Goal: Information Seeking & Learning: Learn about a topic

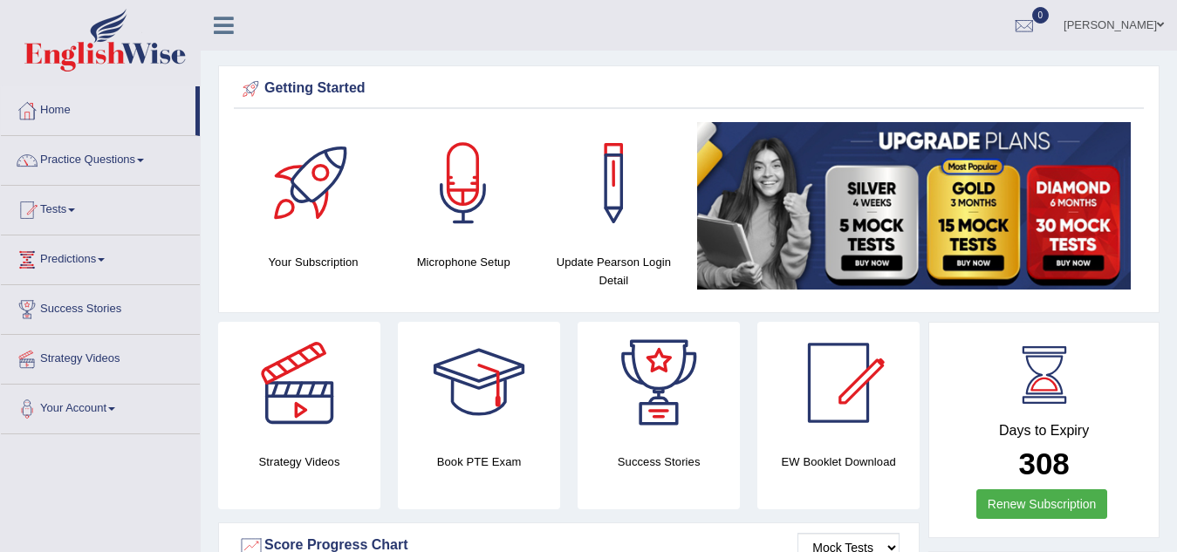
click at [1110, 23] on link "[PERSON_NAME]" at bounding box center [1114, 22] width 127 height 45
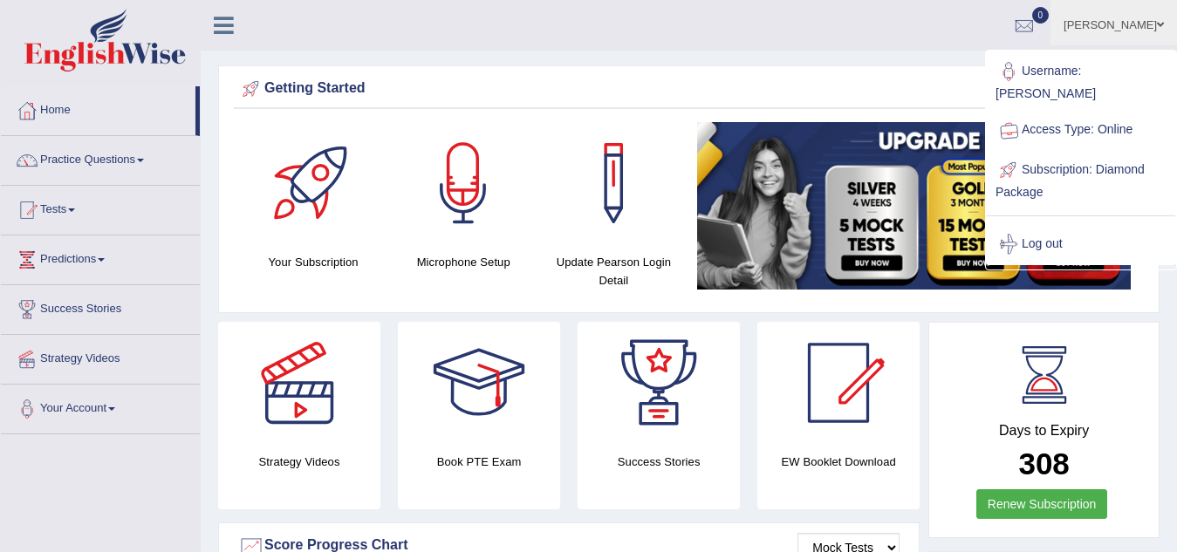
click at [1035, 25] on div at bounding box center [1024, 26] width 26 height 26
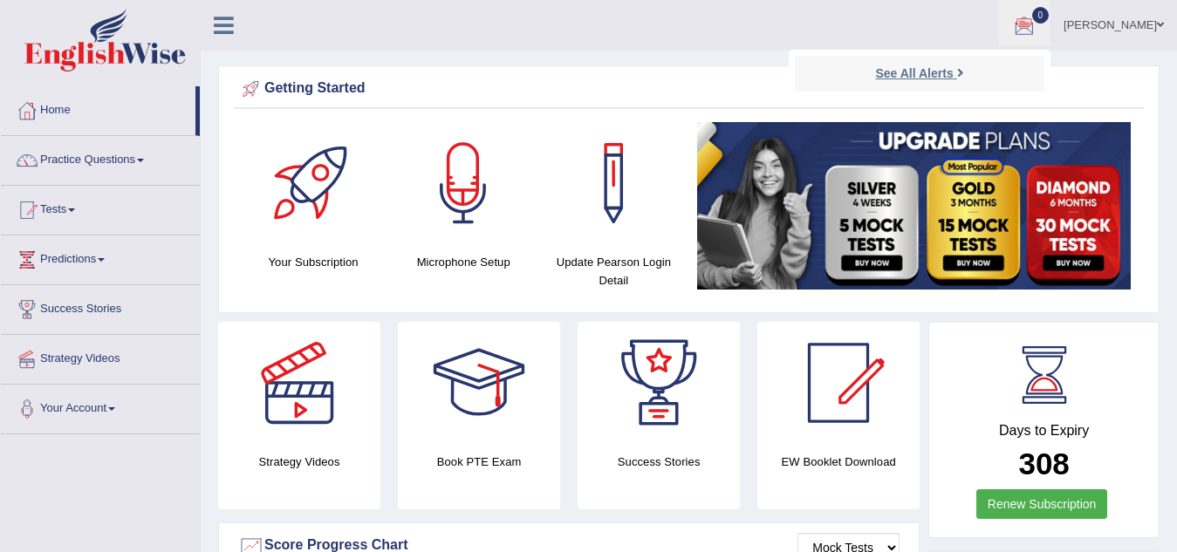
click at [946, 71] on strong "See All Alerts" at bounding box center [914, 73] width 78 height 14
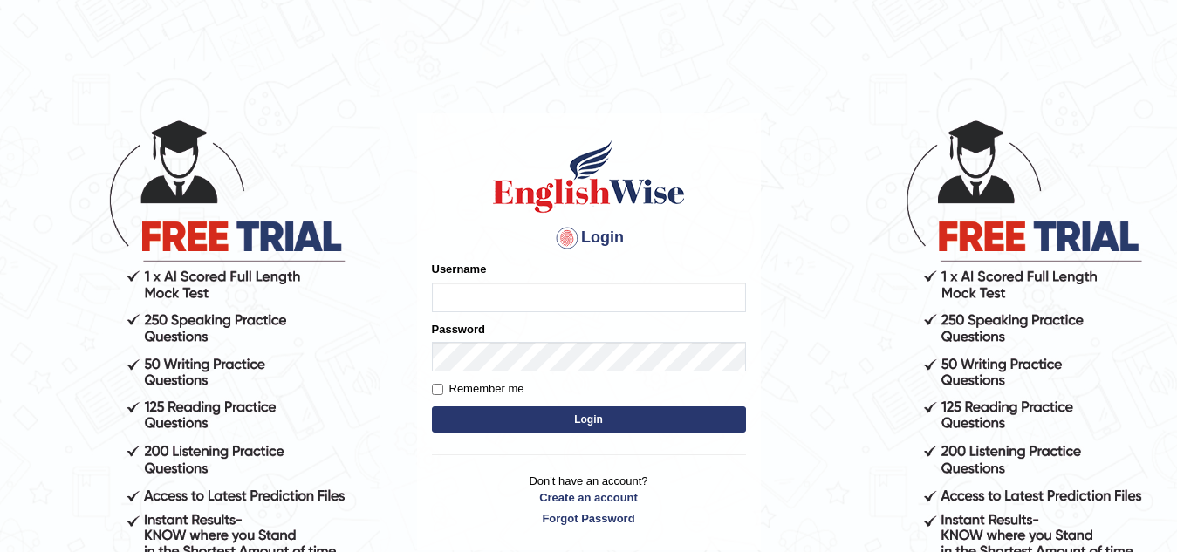
type input "Narendrasingh"
click at [599, 425] on button "Login" at bounding box center [589, 420] width 314 height 26
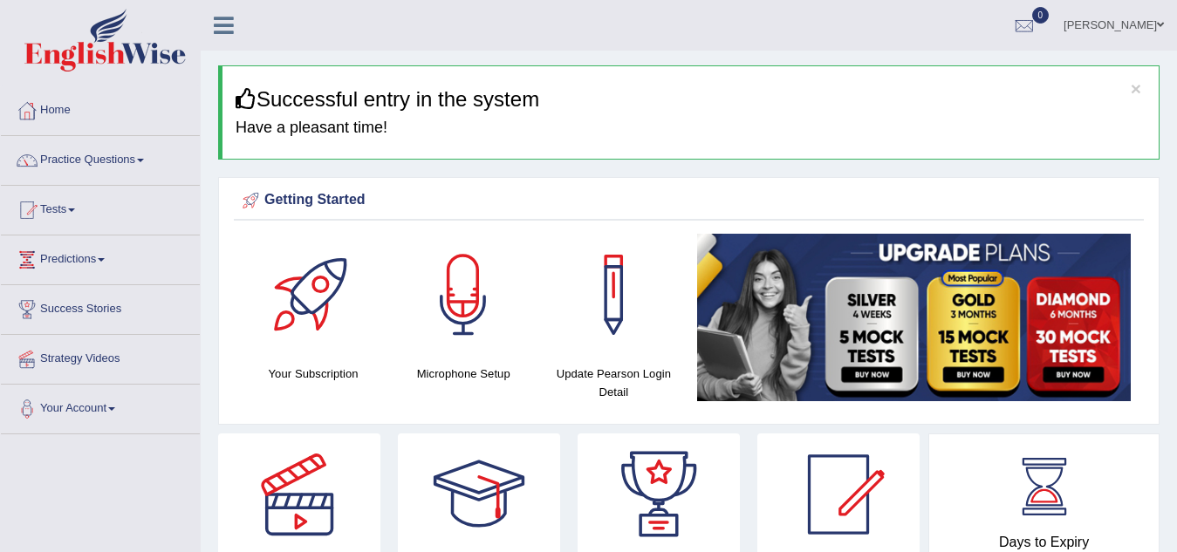
click at [1109, 29] on link "[PERSON_NAME]" at bounding box center [1114, 22] width 127 height 45
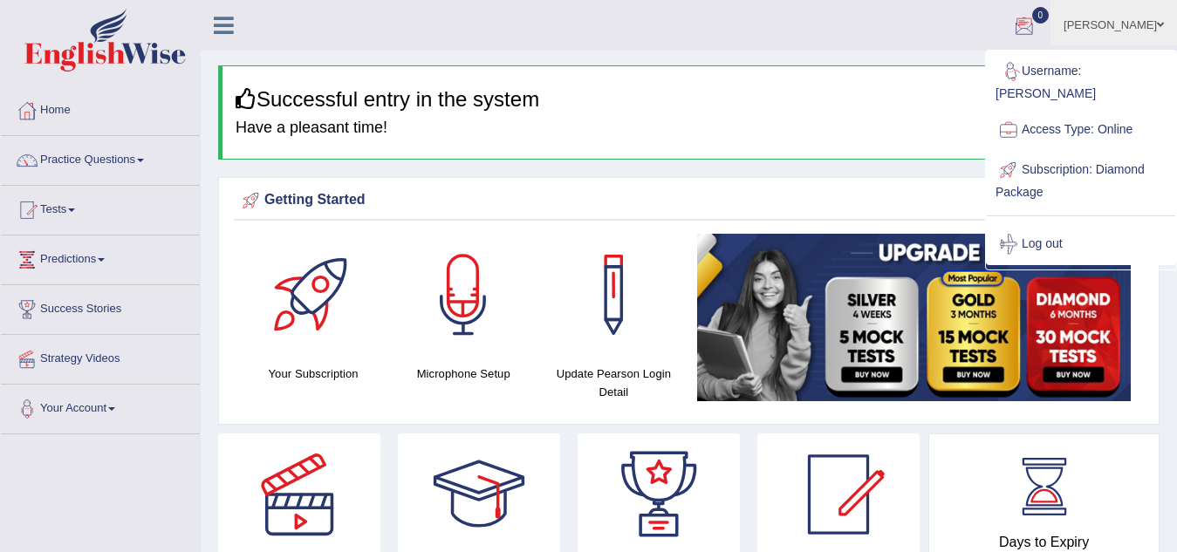
click at [1037, 24] on div at bounding box center [1024, 26] width 26 height 26
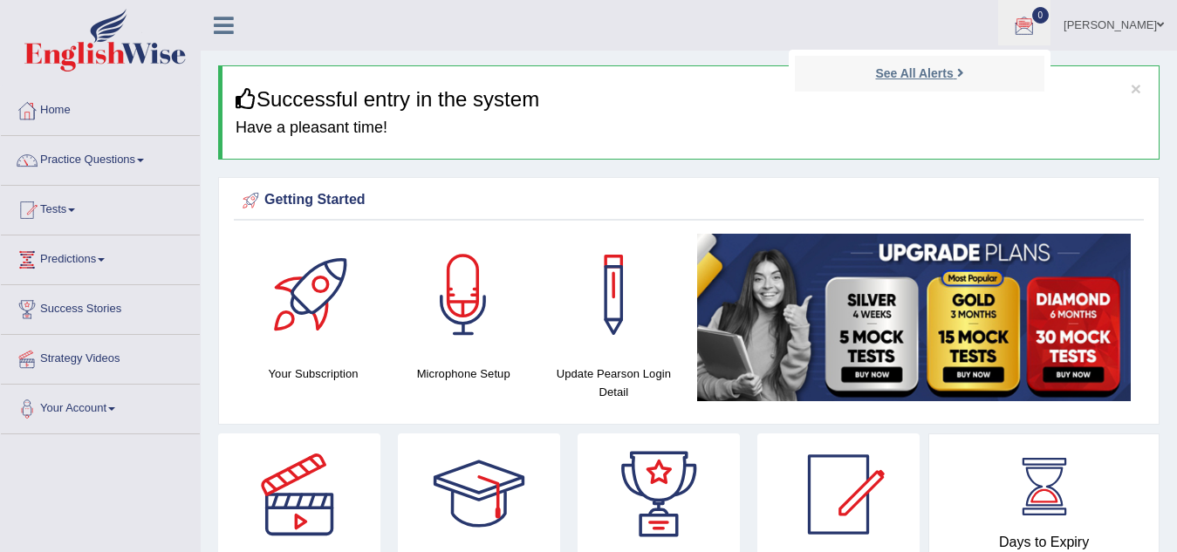
click at [946, 77] on strong "See All Alerts" at bounding box center [914, 73] width 78 height 14
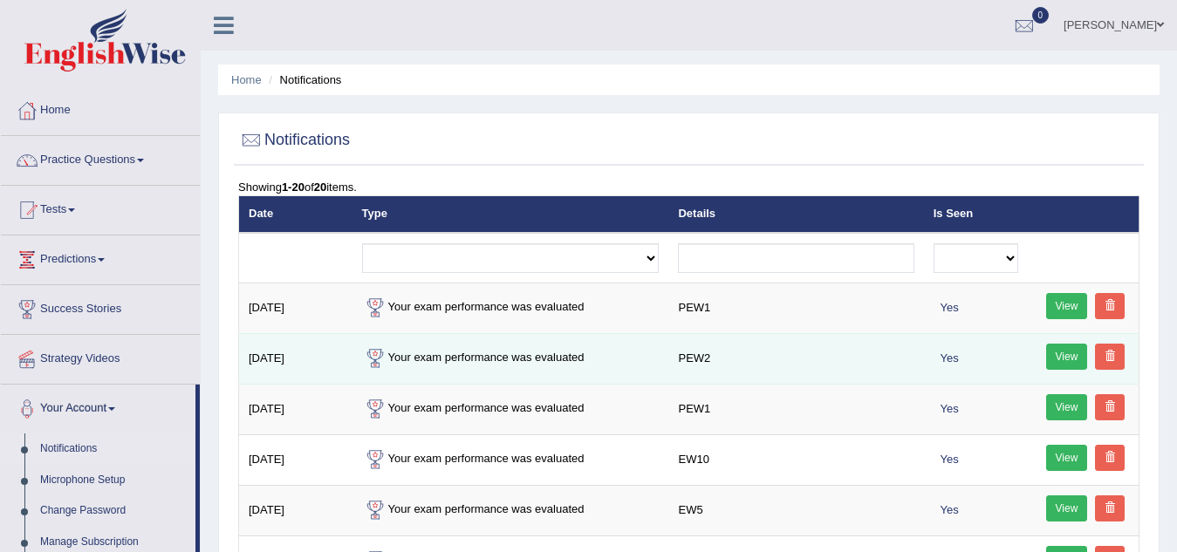
click at [1067, 351] on link "View" at bounding box center [1067, 357] width 42 height 26
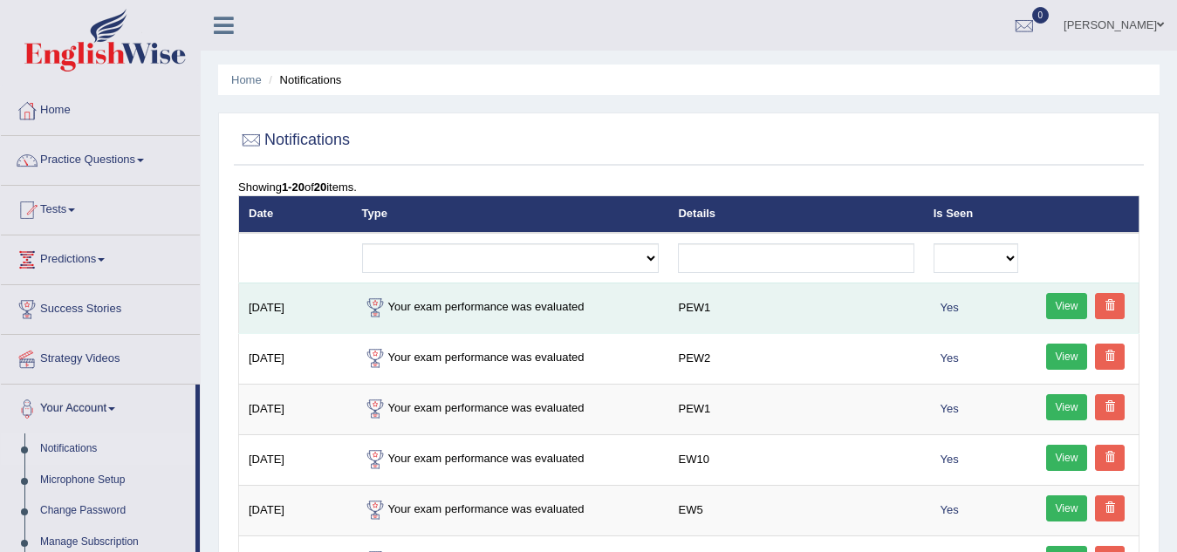
click at [1071, 305] on link "View" at bounding box center [1067, 306] width 42 height 26
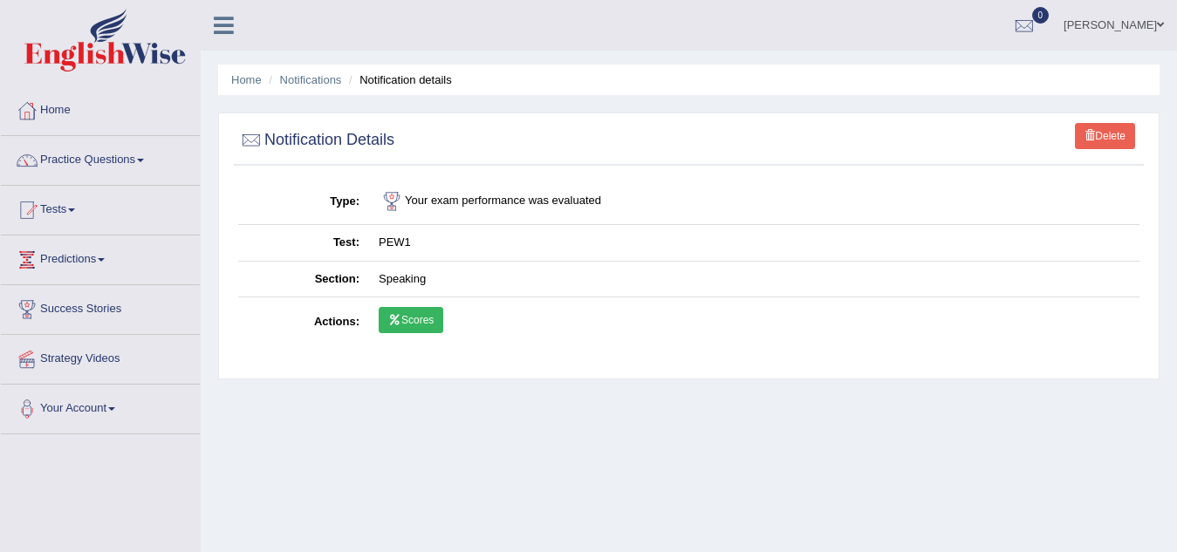
click at [411, 309] on link "Scores" at bounding box center [411, 320] width 65 height 26
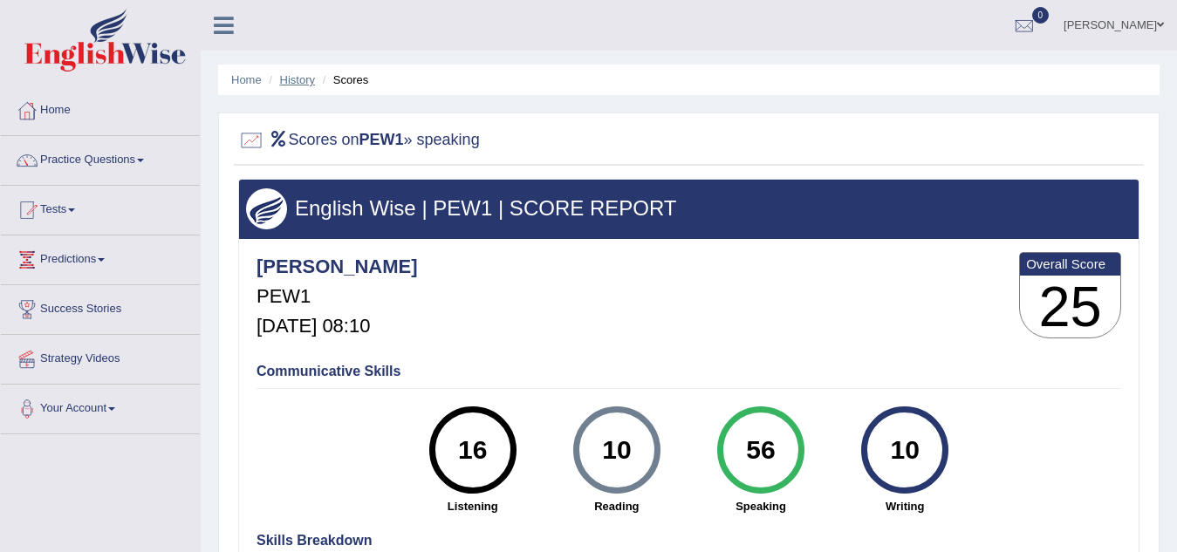
click at [302, 79] on link "History" at bounding box center [297, 79] width 35 height 13
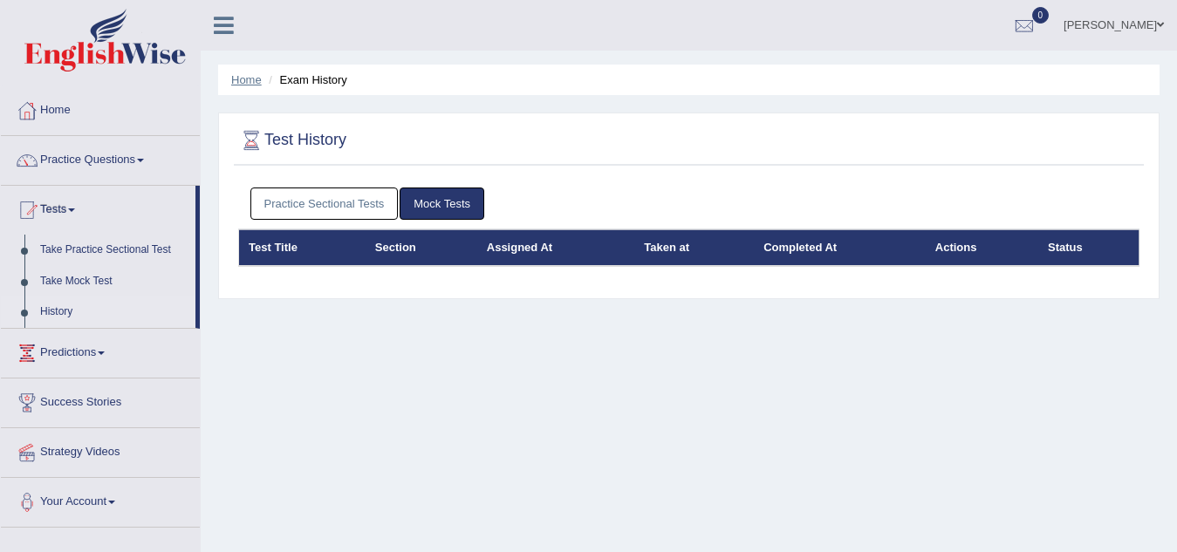
click at [252, 84] on link "Home" at bounding box center [246, 79] width 31 height 13
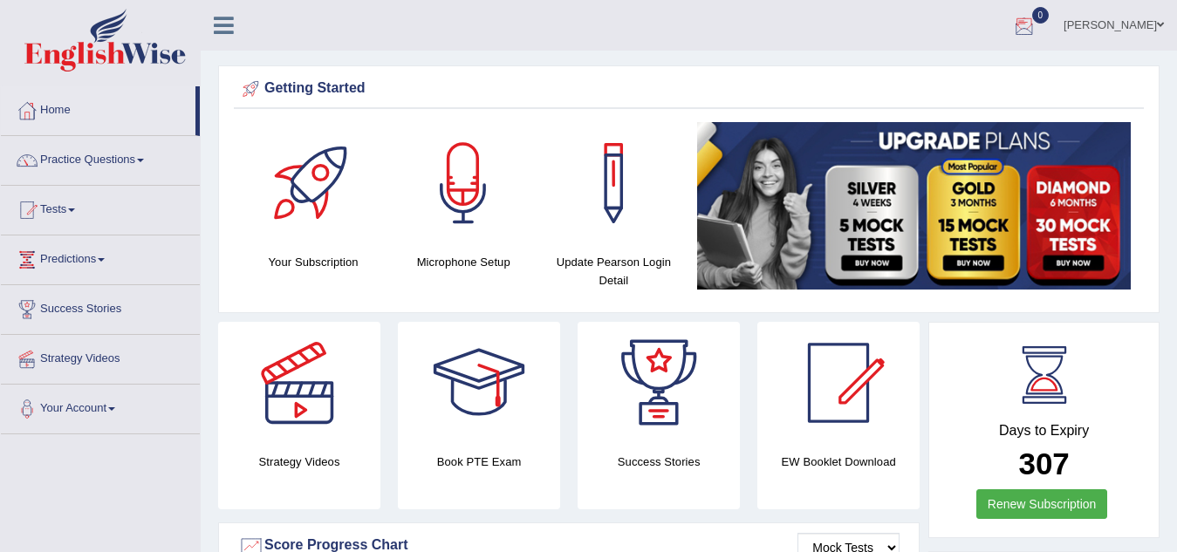
click at [1037, 27] on div at bounding box center [1024, 26] width 26 height 26
click at [930, 73] on strong "See All Alerts" at bounding box center [914, 73] width 78 height 14
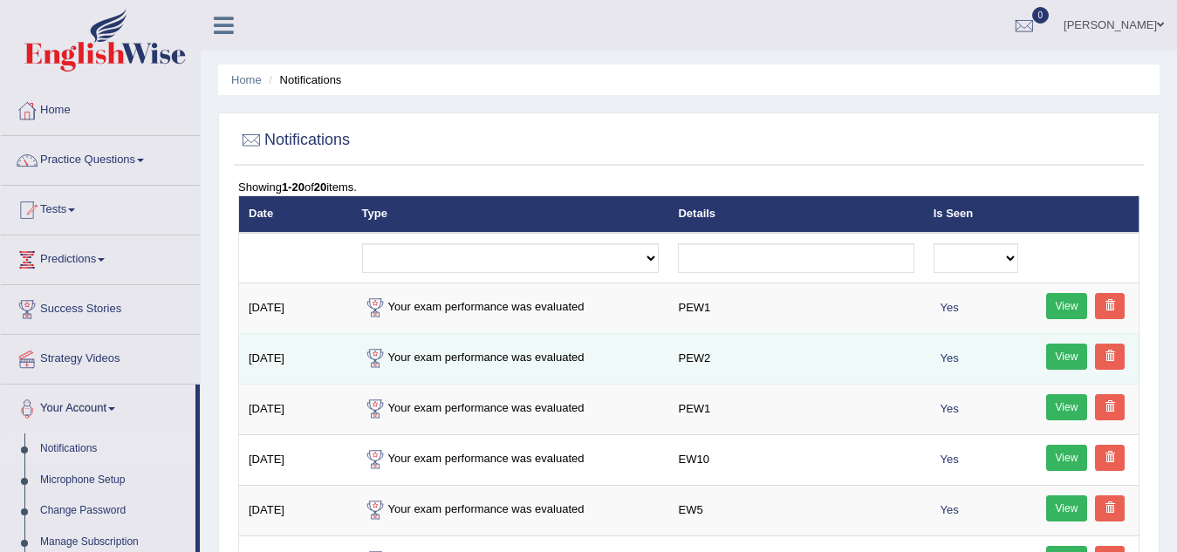
click at [1066, 353] on link "View" at bounding box center [1067, 357] width 42 height 26
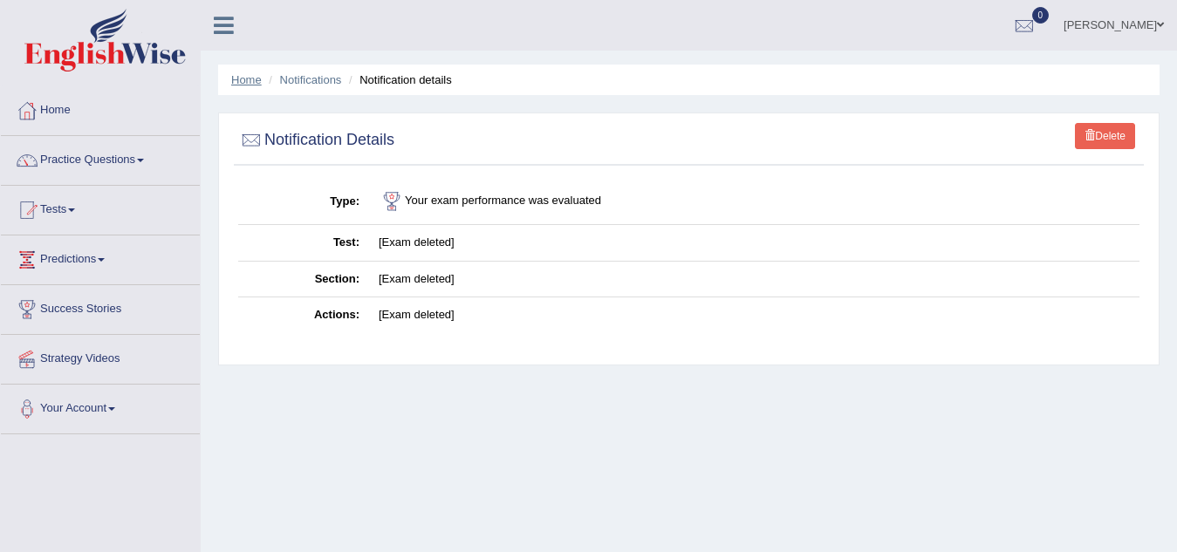
click at [255, 79] on link "Home" at bounding box center [246, 79] width 31 height 13
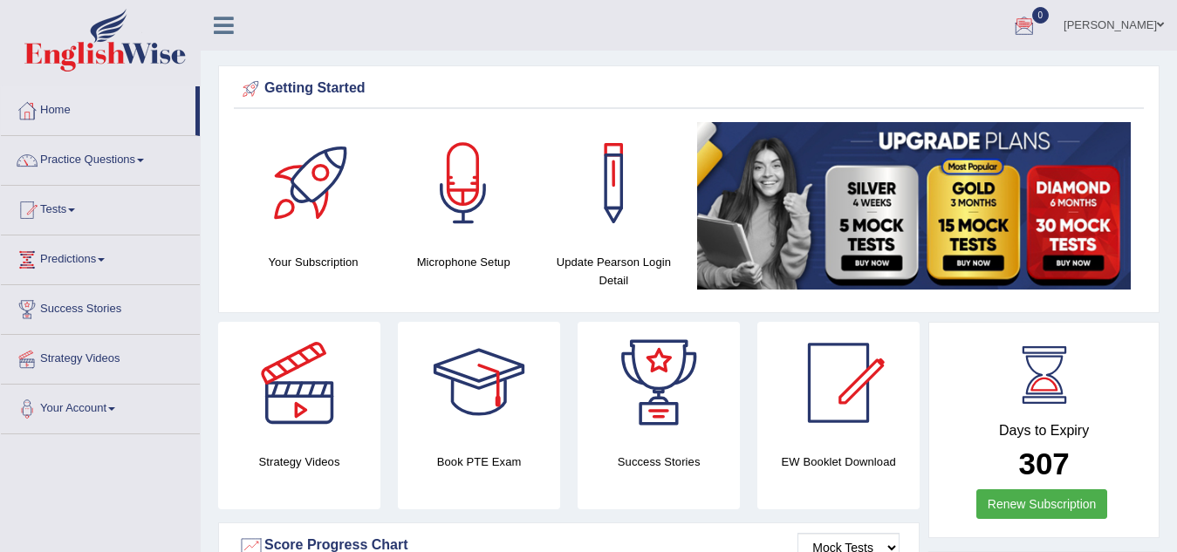
click at [144, 161] on span at bounding box center [140, 160] width 7 height 3
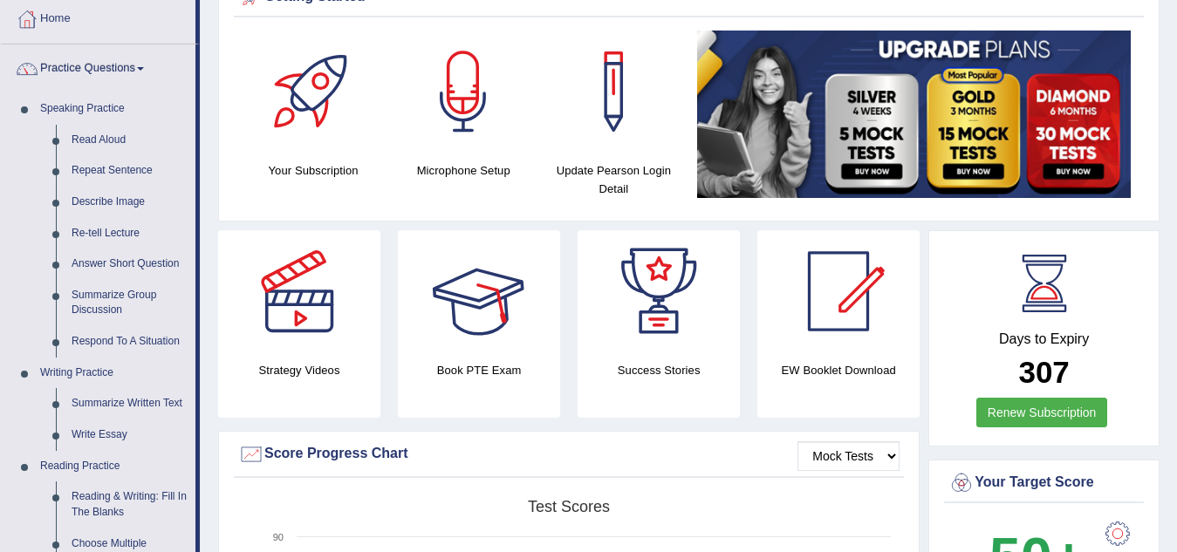
scroll to position [87, 0]
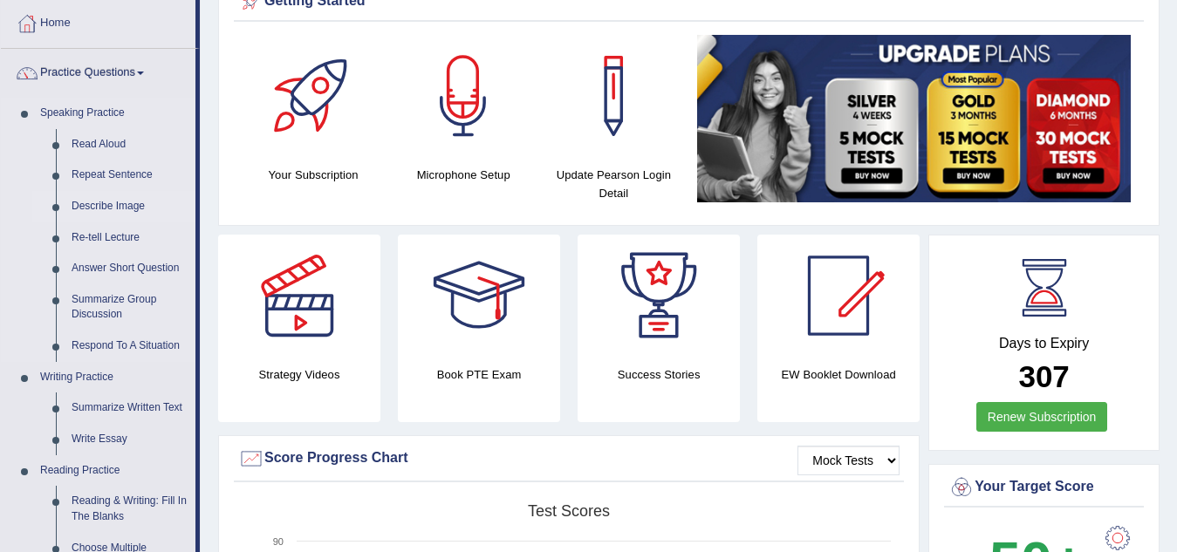
click at [110, 210] on link "Describe Image" at bounding box center [130, 206] width 132 height 31
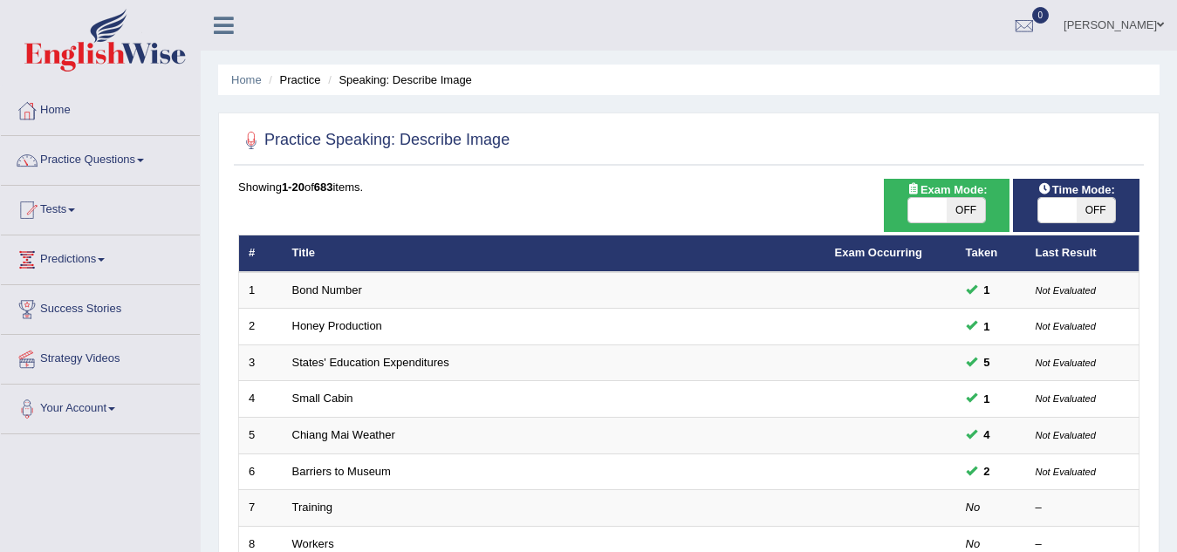
click at [968, 211] on span "OFF" at bounding box center [966, 210] width 38 height 24
checkbox input "true"
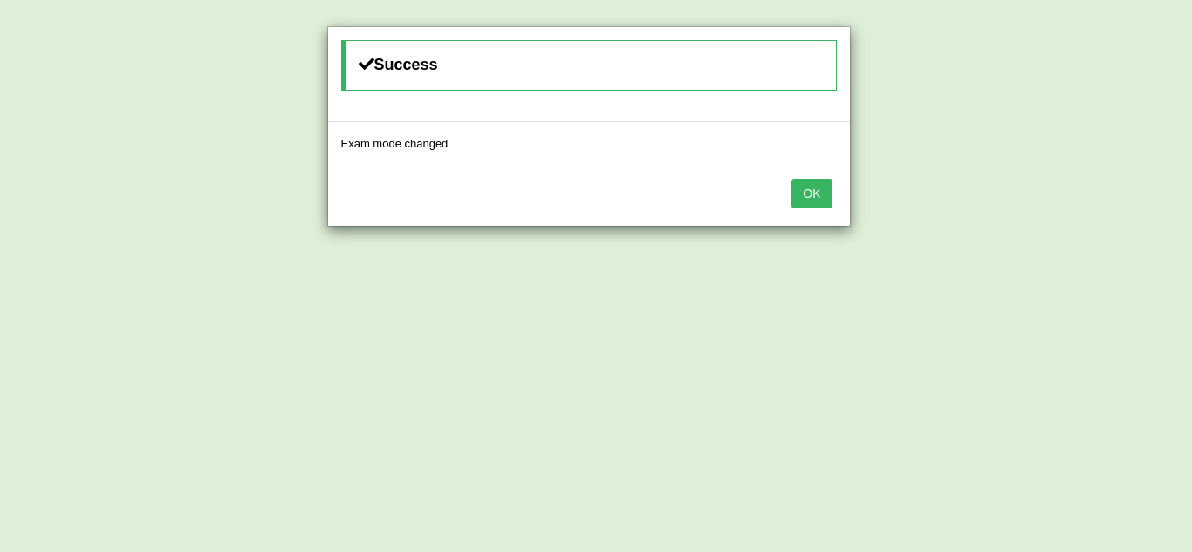
click at [812, 199] on button "OK" at bounding box center [811, 194] width 40 height 30
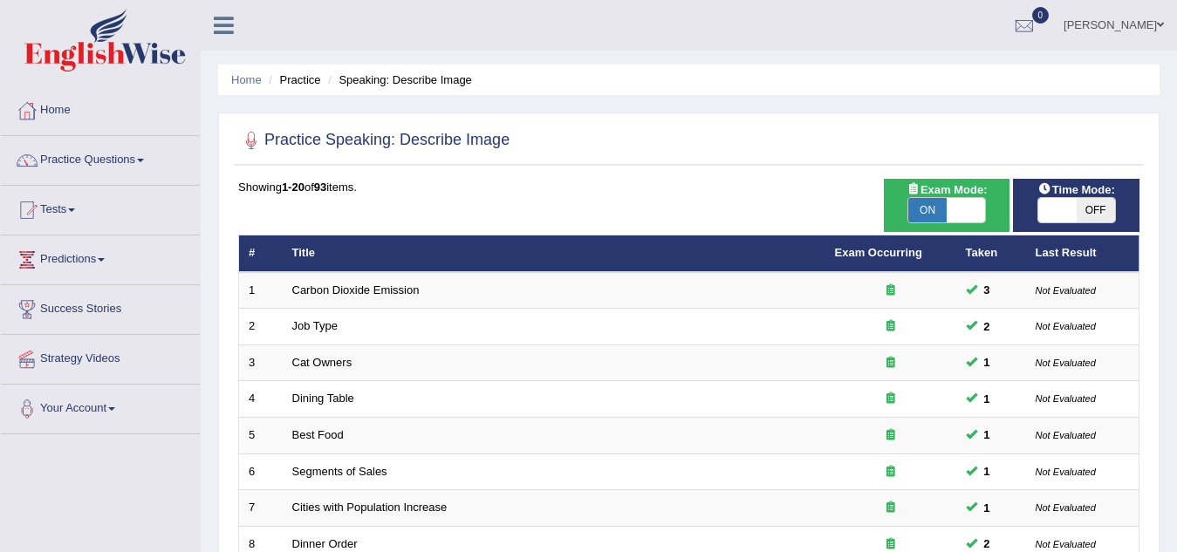
click at [1087, 207] on span "OFF" at bounding box center [1096, 210] width 38 height 24
checkbox input "true"
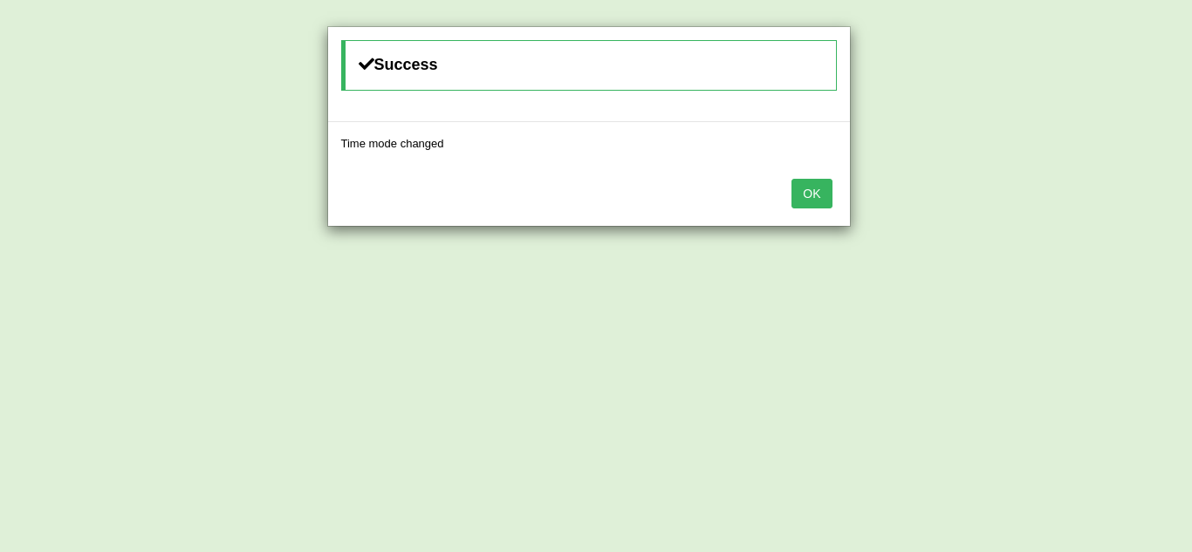
click at [816, 198] on button "OK" at bounding box center [811, 194] width 40 height 30
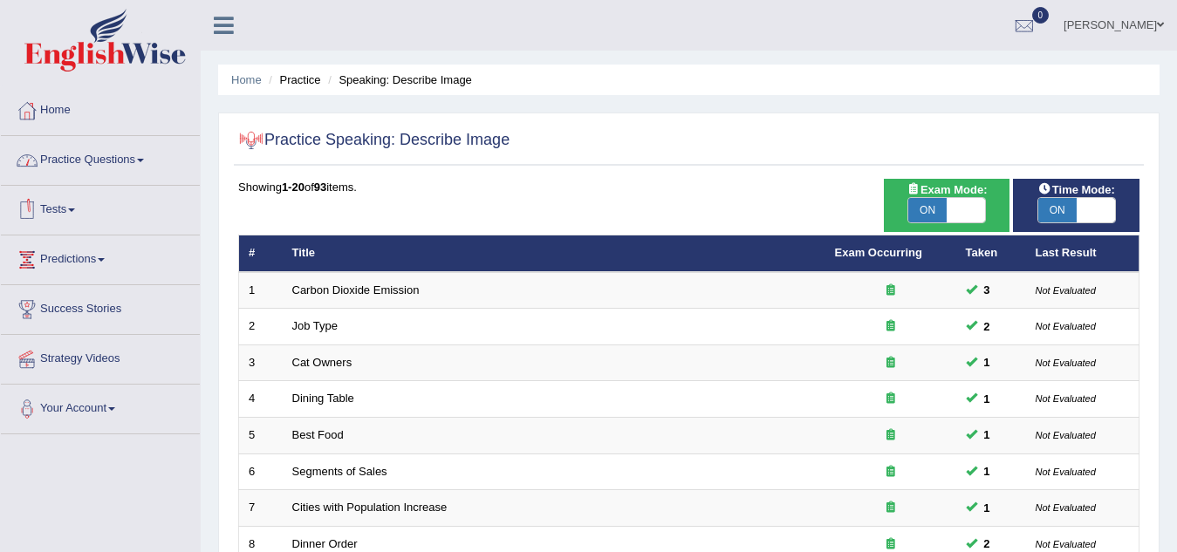
click at [75, 209] on span at bounding box center [71, 210] width 7 height 3
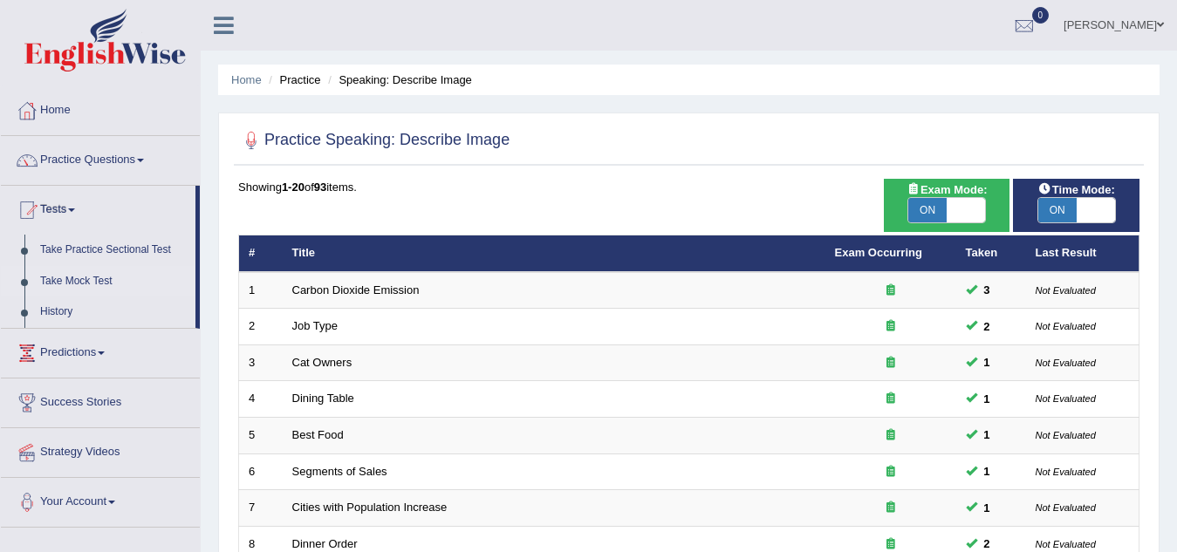
click at [83, 279] on link "Take Mock Test" at bounding box center [113, 281] width 163 height 31
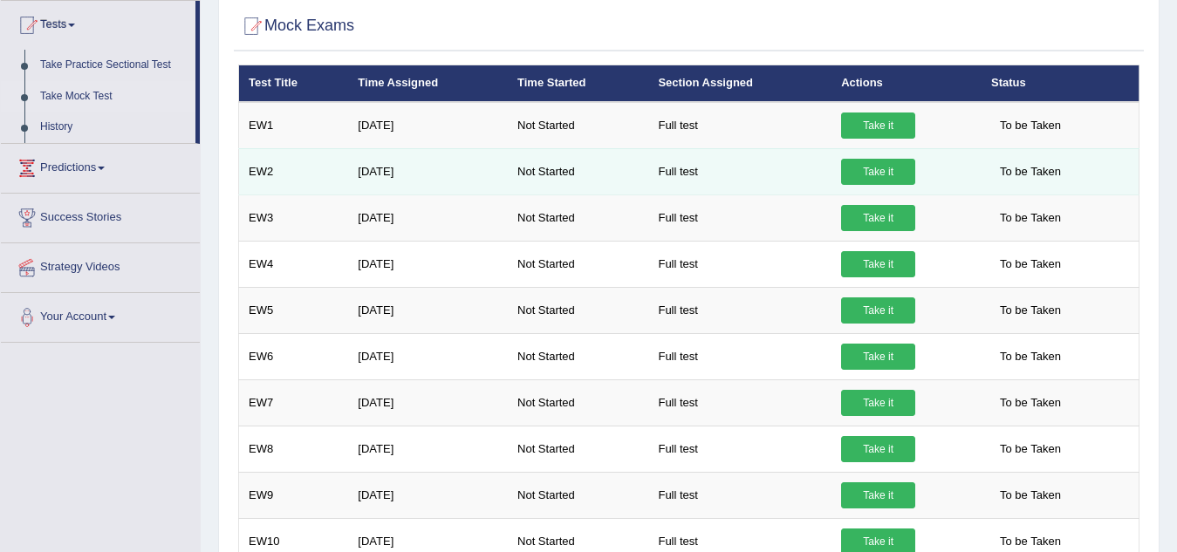
scroll to position [47, 0]
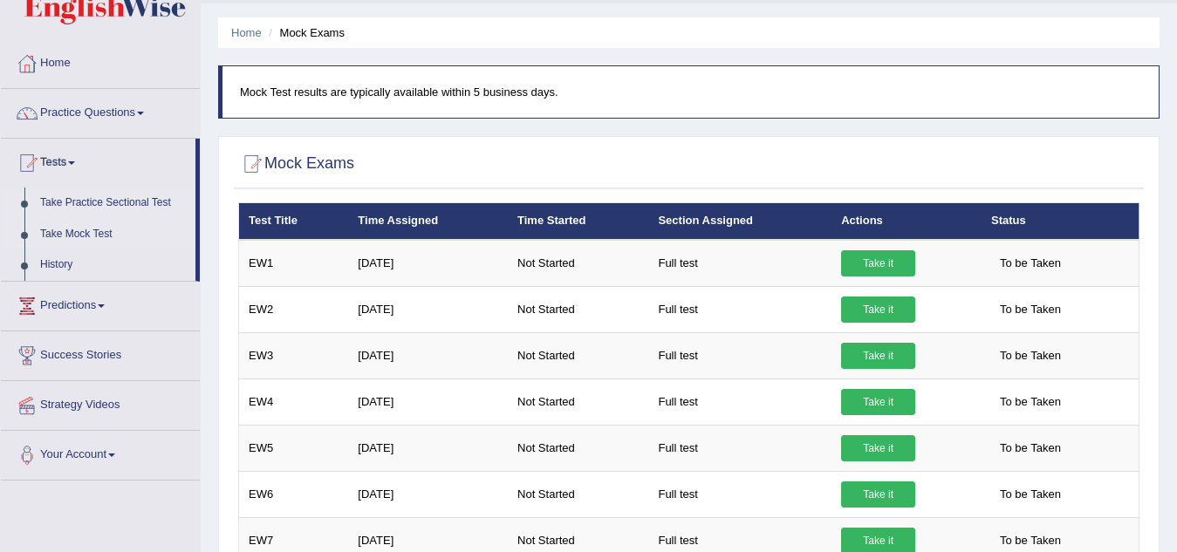
click at [101, 195] on link "Take Practice Sectional Test" at bounding box center [113, 203] width 163 height 31
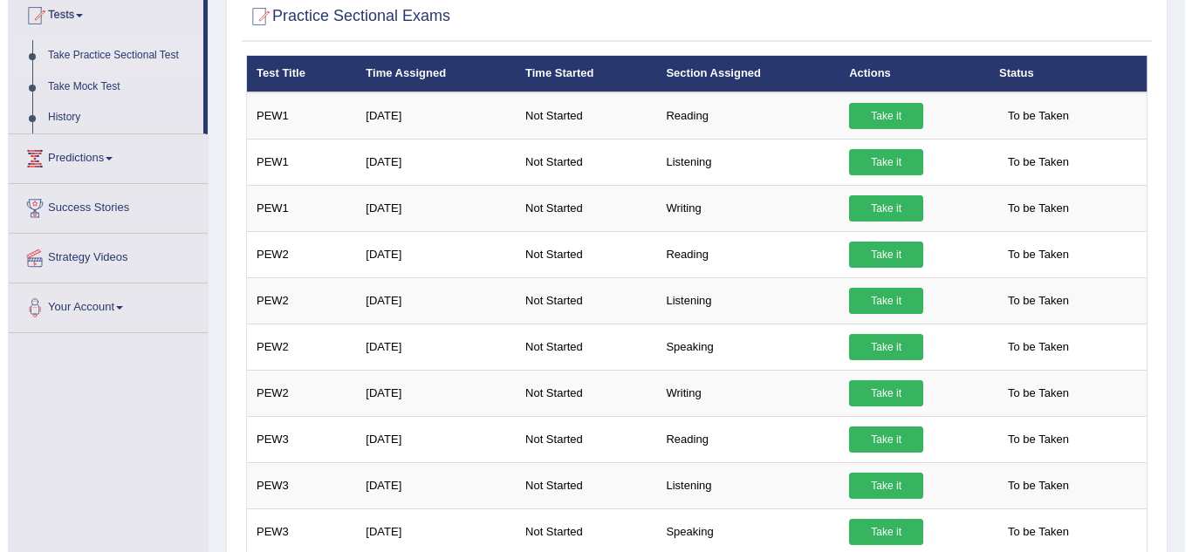
scroll to position [87, 0]
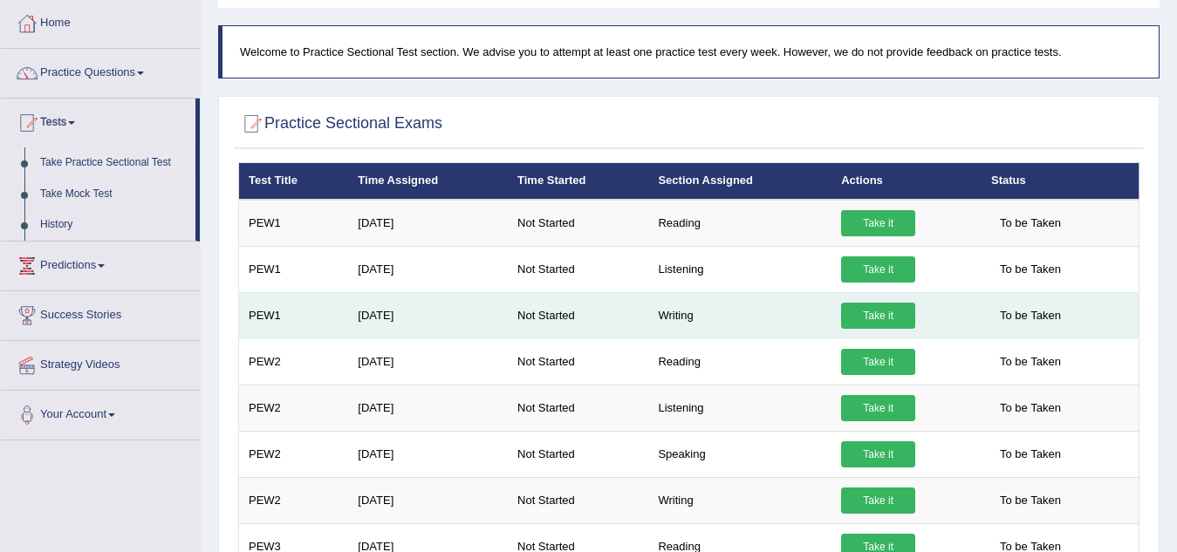
click at [873, 318] on link "Take it" at bounding box center [878, 316] width 74 height 26
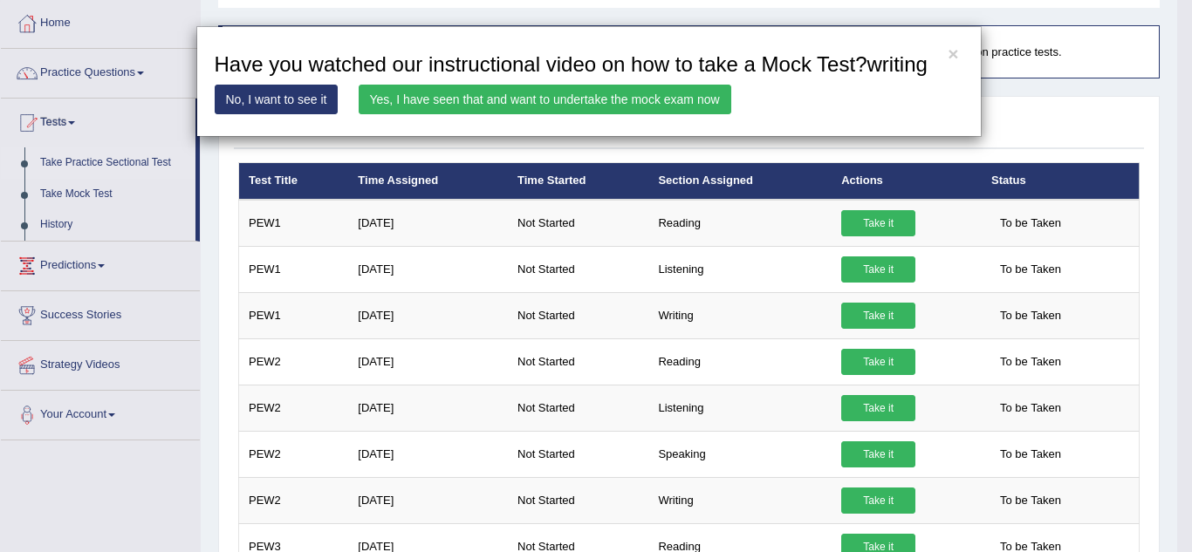
click at [625, 98] on link "Yes, I have seen that and want to undertake the mock exam now" at bounding box center [545, 100] width 373 height 30
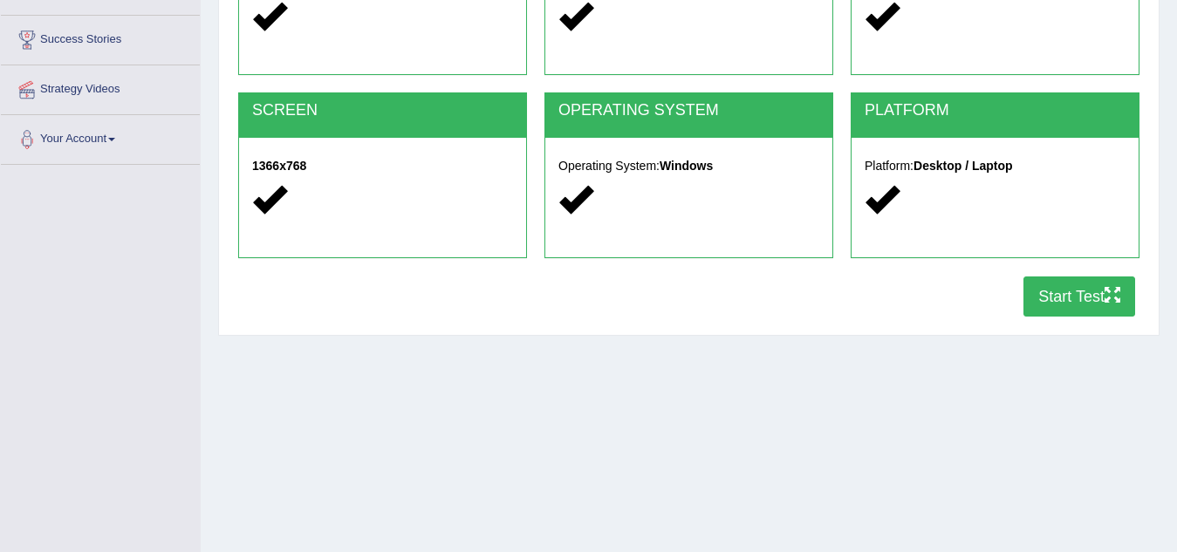
scroll to position [364, 0]
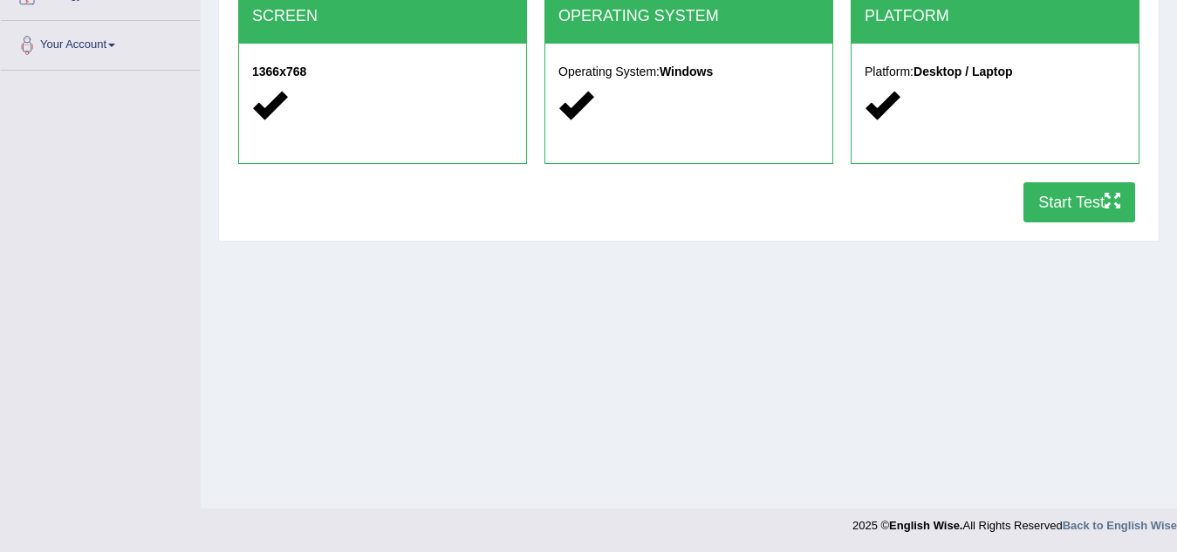
click at [1051, 203] on button "Start Test" at bounding box center [1079, 202] width 112 height 40
